Goal: Transaction & Acquisition: Download file/media

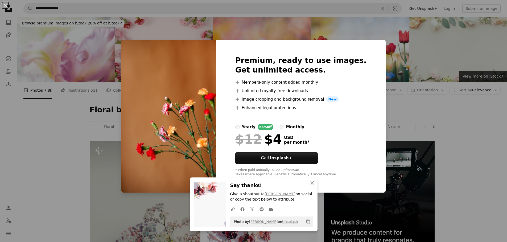
scroll to position [452, 0]
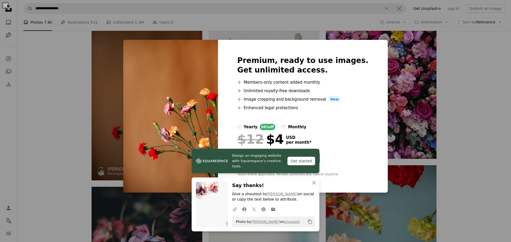
drag, startPoint x: 130, startPoint y: 89, endPoint x: 120, endPoint y: 87, distance: 9.7
click at [128, 89] on div "An X shape Premium, ready to use images. Get unlimited access. A plus sign Memb…" at bounding box center [255, 121] width 511 height 242
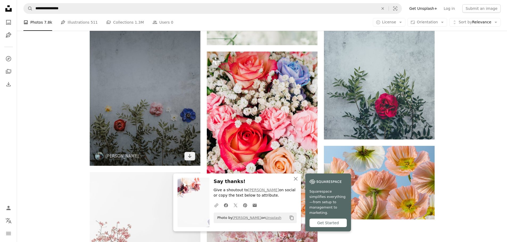
scroll to position [798, 0]
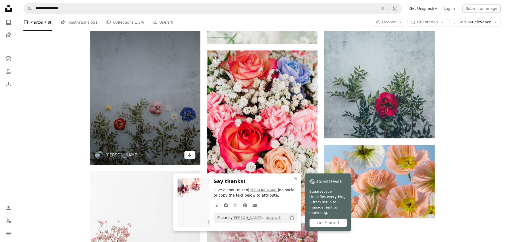
click at [191, 155] on icon "Arrow pointing down" at bounding box center [190, 155] width 4 height 6
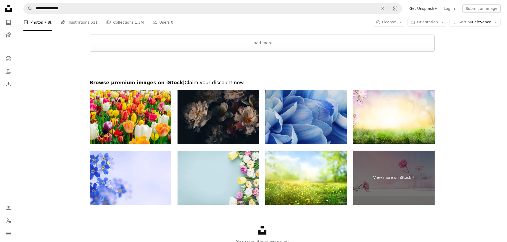
scroll to position [1138, 0]
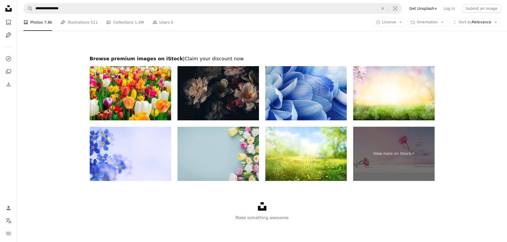
click at [253, 149] on img at bounding box center [217, 154] width 81 height 54
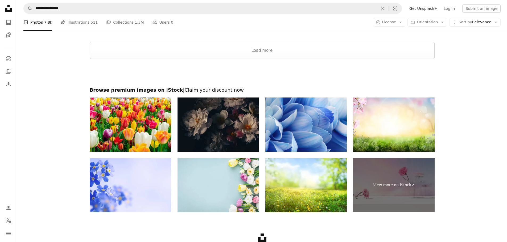
scroll to position [1058, 0]
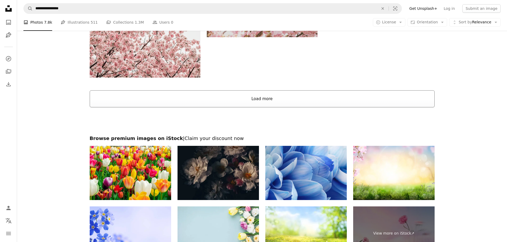
click at [260, 98] on button "Load more" at bounding box center [262, 98] width 345 height 17
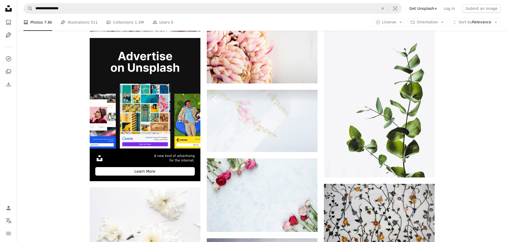
scroll to position [1218, 0]
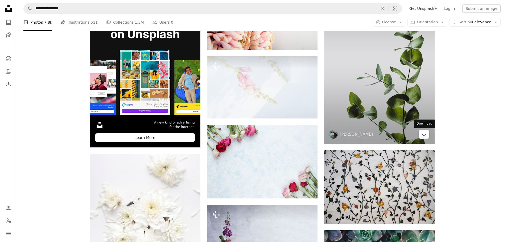
click at [423, 134] on icon "Arrow pointing down" at bounding box center [424, 134] width 4 height 6
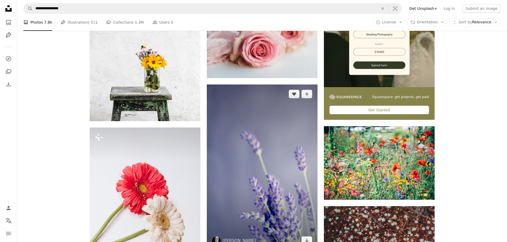
scroll to position [2415, 0]
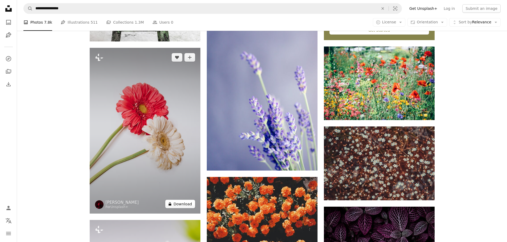
click at [184, 205] on button "A lock Download" at bounding box center [180, 204] width 30 height 9
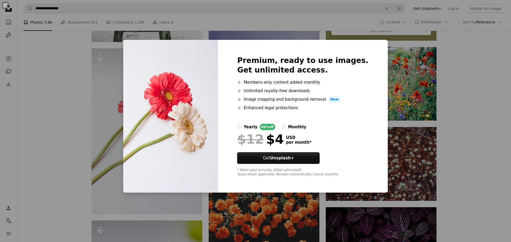
drag, startPoint x: 66, startPoint y: 90, endPoint x: 71, endPoint y: 81, distance: 11.1
click at [65, 90] on div "An X shape Premium, ready to use images. Get unlimited access. A plus sign Memb…" at bounding box center [255, 121] width 511 height 242
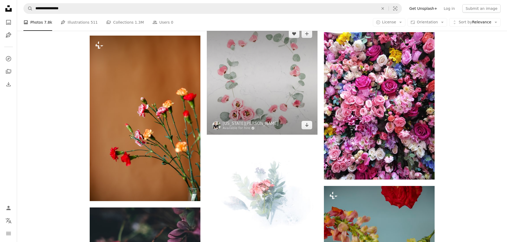
scroll to position [419, 0]
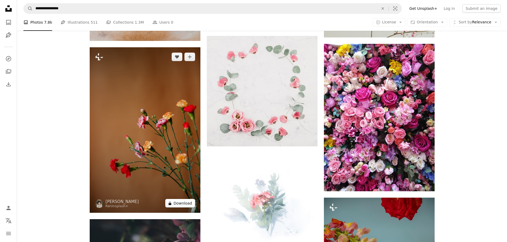
click at [184, 204] on button "A lock Download" at bounding box center [180, 203] width 30 height 9
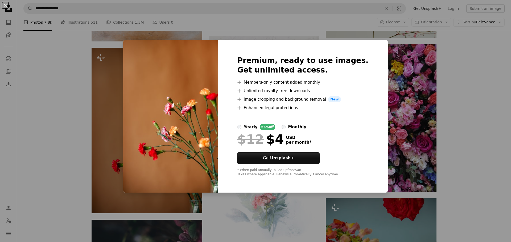
click at [111, 71] on div "An X shape Premium, ready to use images. Get unlimited access. A plus sign Memb…" at bounding box center [255, 121] width 511 height 242
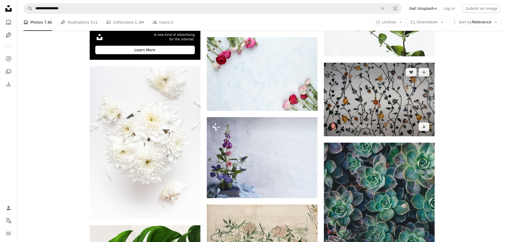
scroll to position [1330, 0]
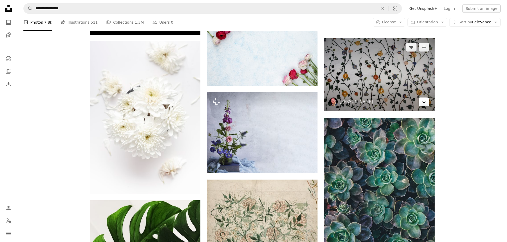
click at [424, 101] on icon "Download" at bounding box center [423, 102] width 3 height 4
